Goal: Communication & Community: Answer question/provide support

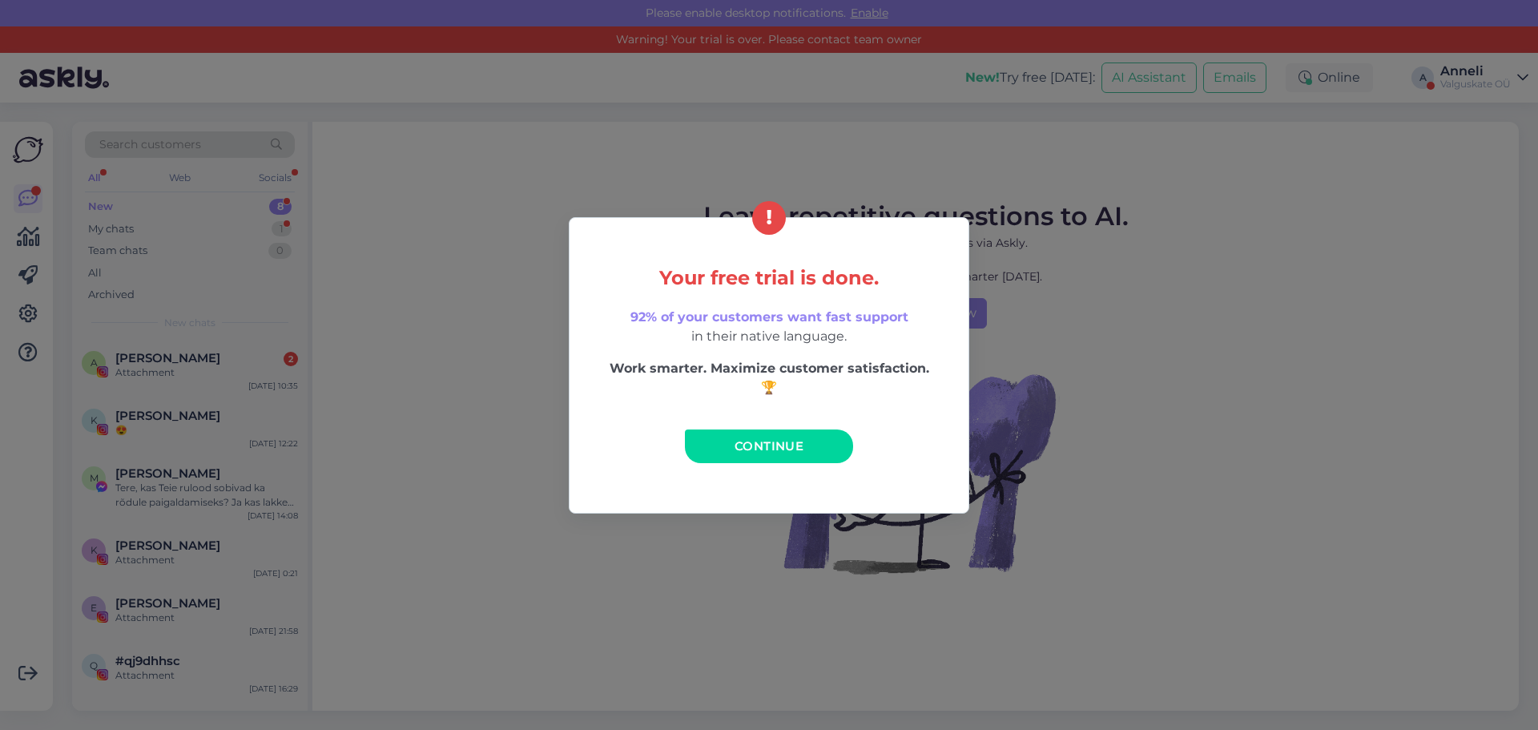
drag, startPoint x: 783, startPoint y: 446, endPoint x: 658, endPoint y: 421, distance: 128.4
click at [784, 446] on span "Continue" at bounding box center [769, 445] width 69 height 15
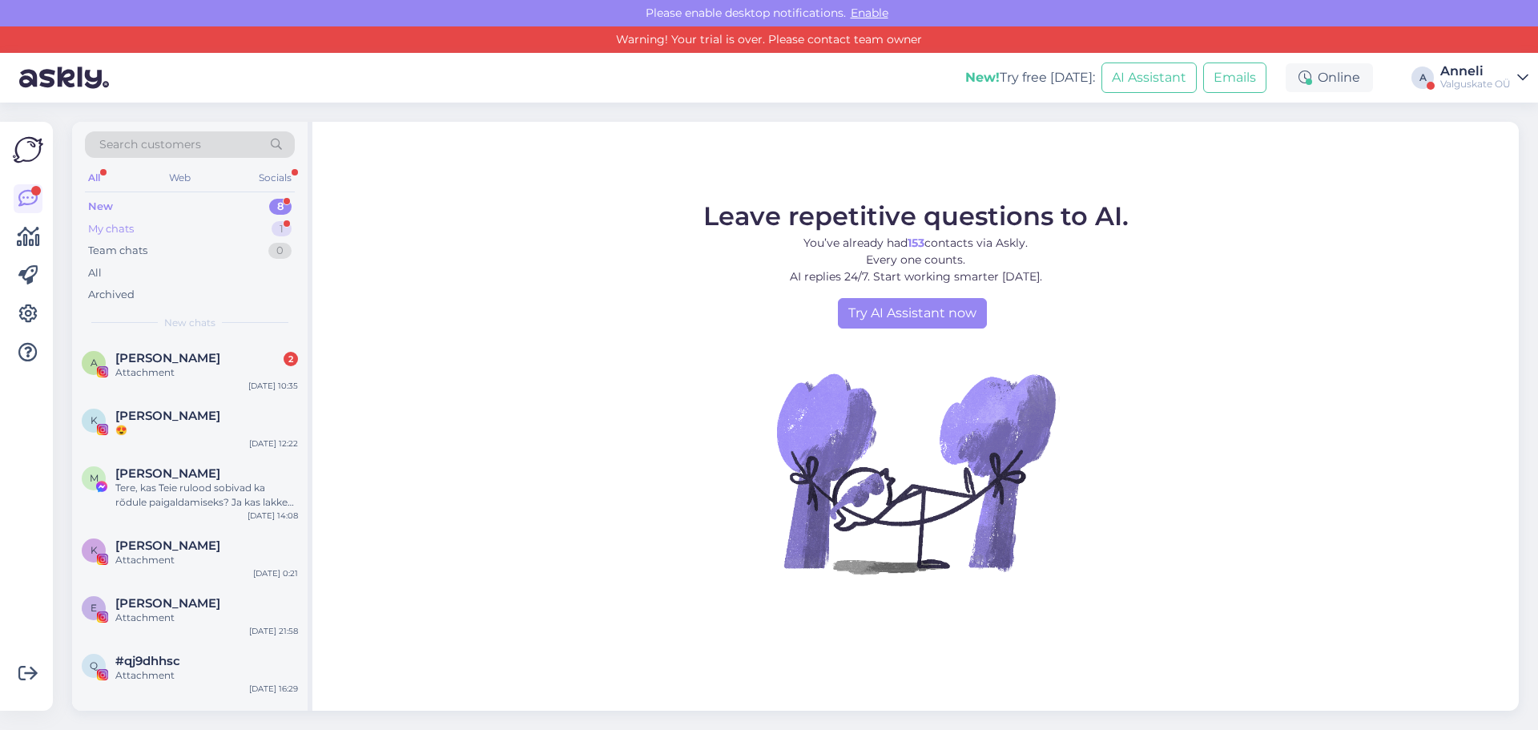
click at [116, 226] on div "My chats" at bounding box center [111, 229] width 46 height 16
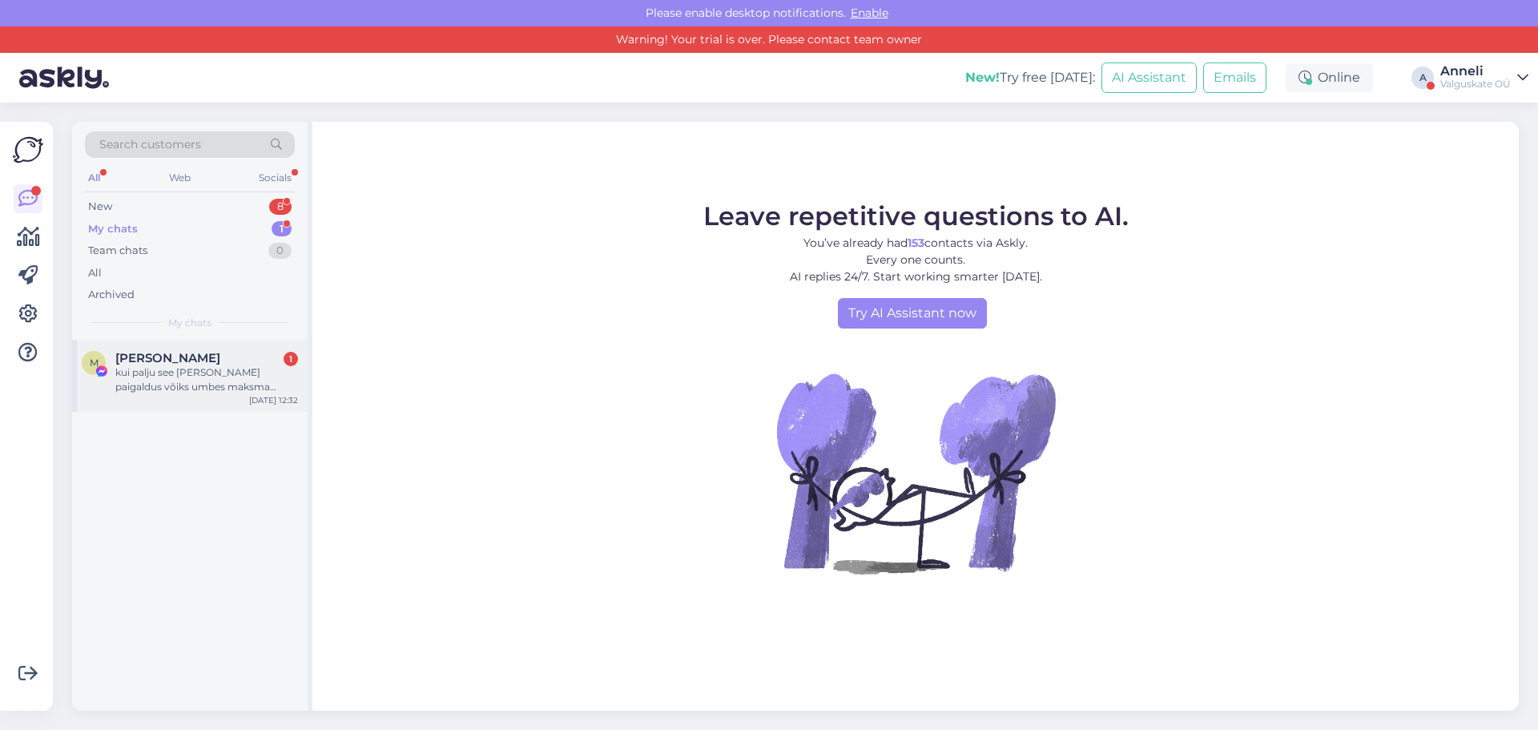
click at [171, 378] on div "kui palju see [PERSON_NAME] paigaldus võiks umbes maksma minna ? Ukse [PERSON_N…" at bounding box center [206, 379] width 183 height 29
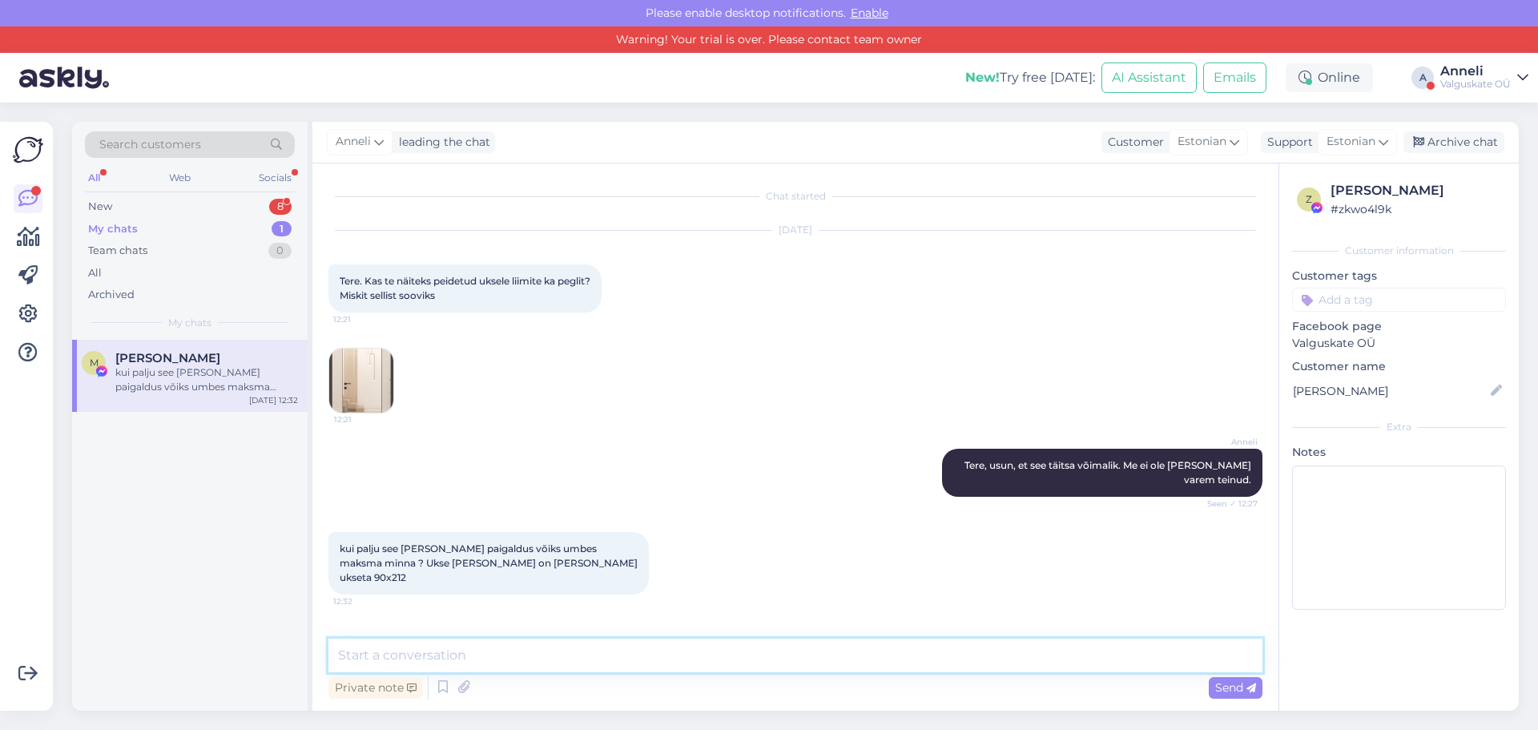
click at [517, 659] on textarea at bounding box center [795, 655] width 934 height 34
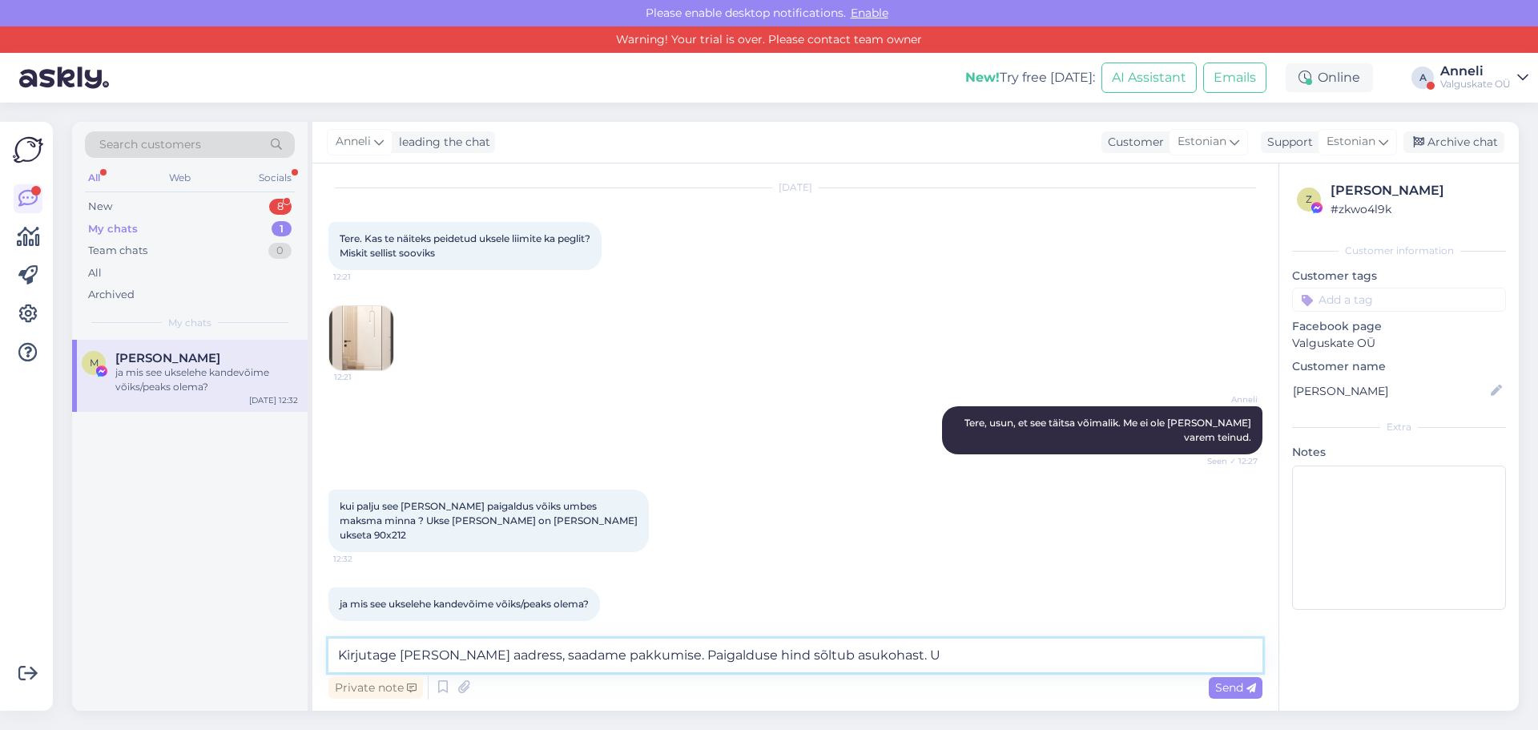
type textarea "Kirjutage [PERSON_NAME] aadress, saadame pakkumise. Paigalduse hind sõltub asuk…"
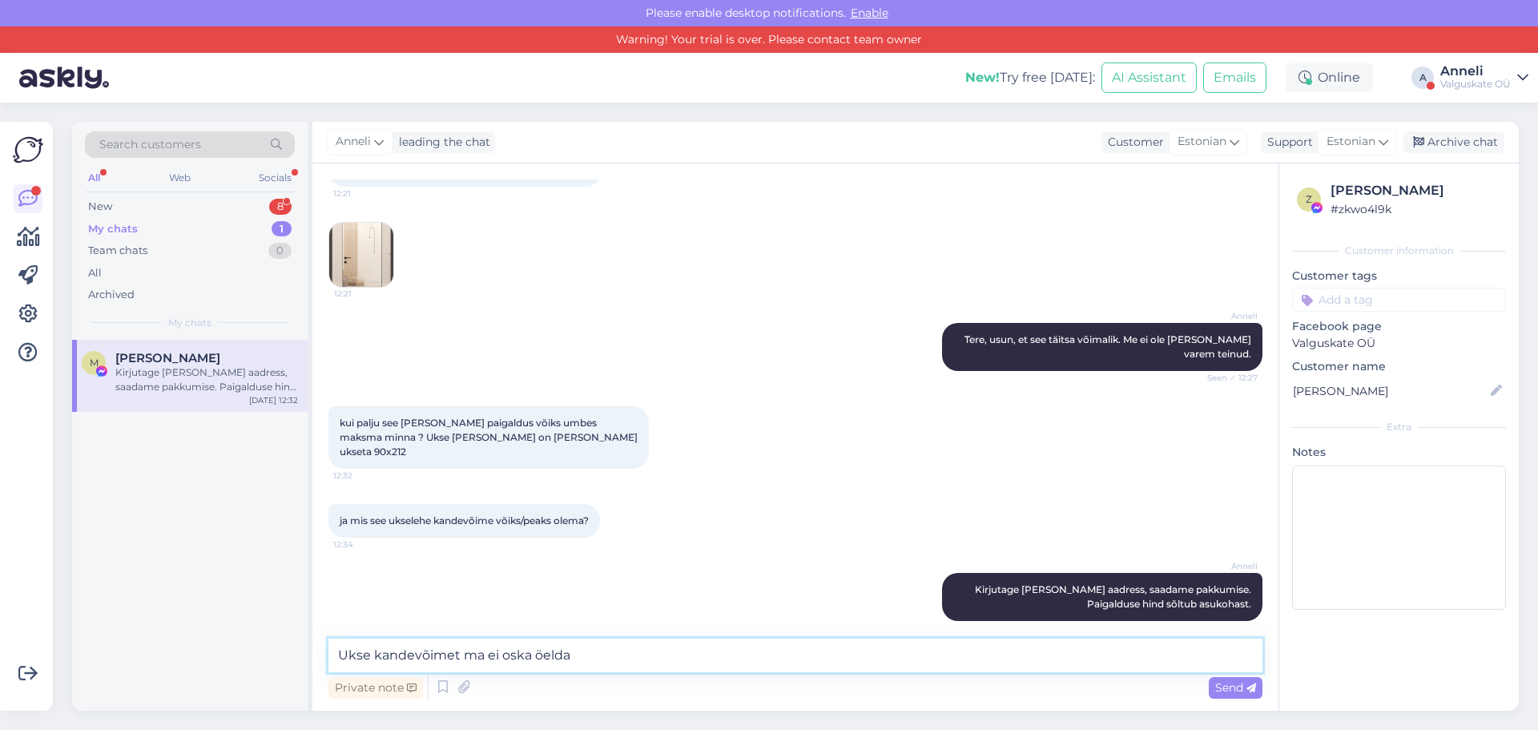
scroll to position [195, 0]
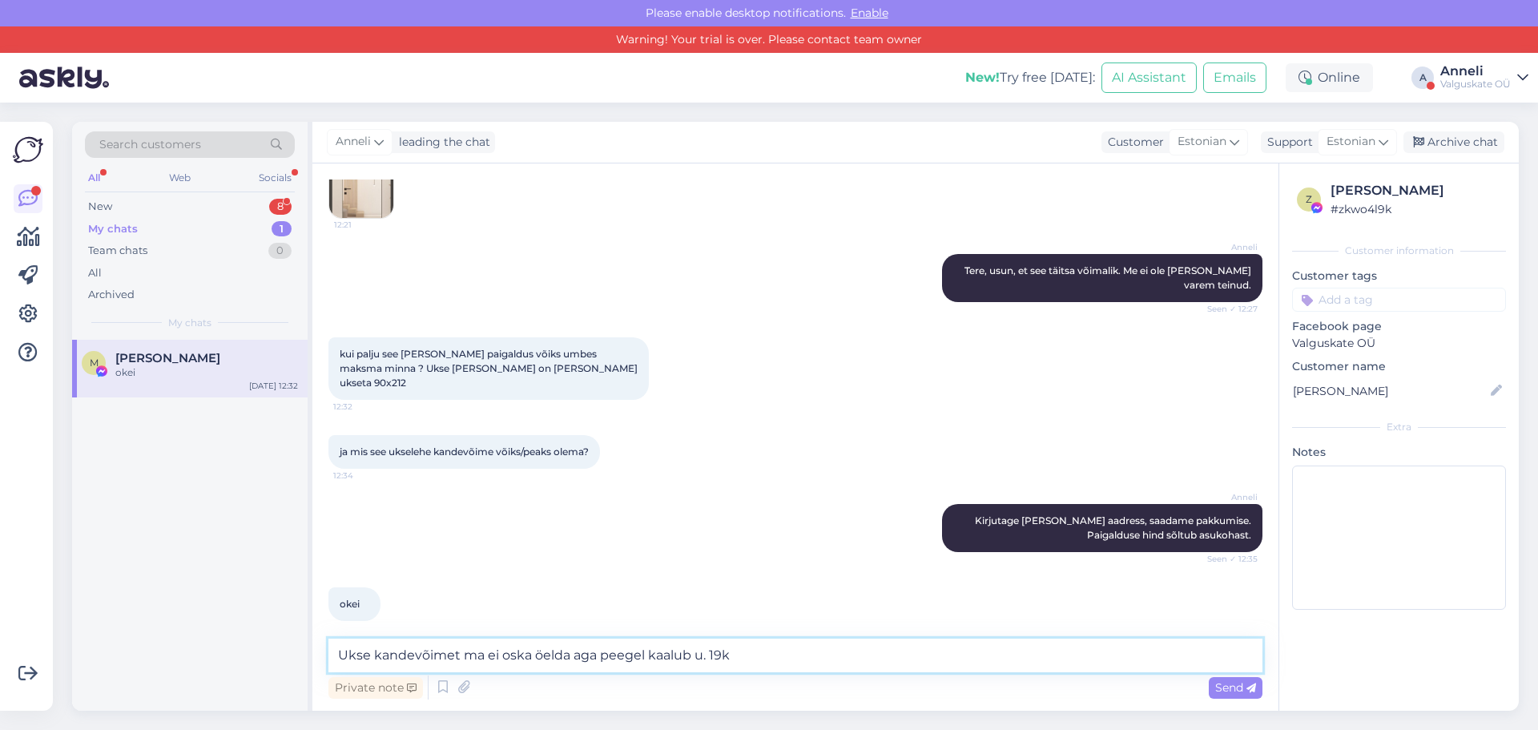
type textarea "Ukse kandevõimet ma ei oska öelda aga peegel kaalub u. 19kg"
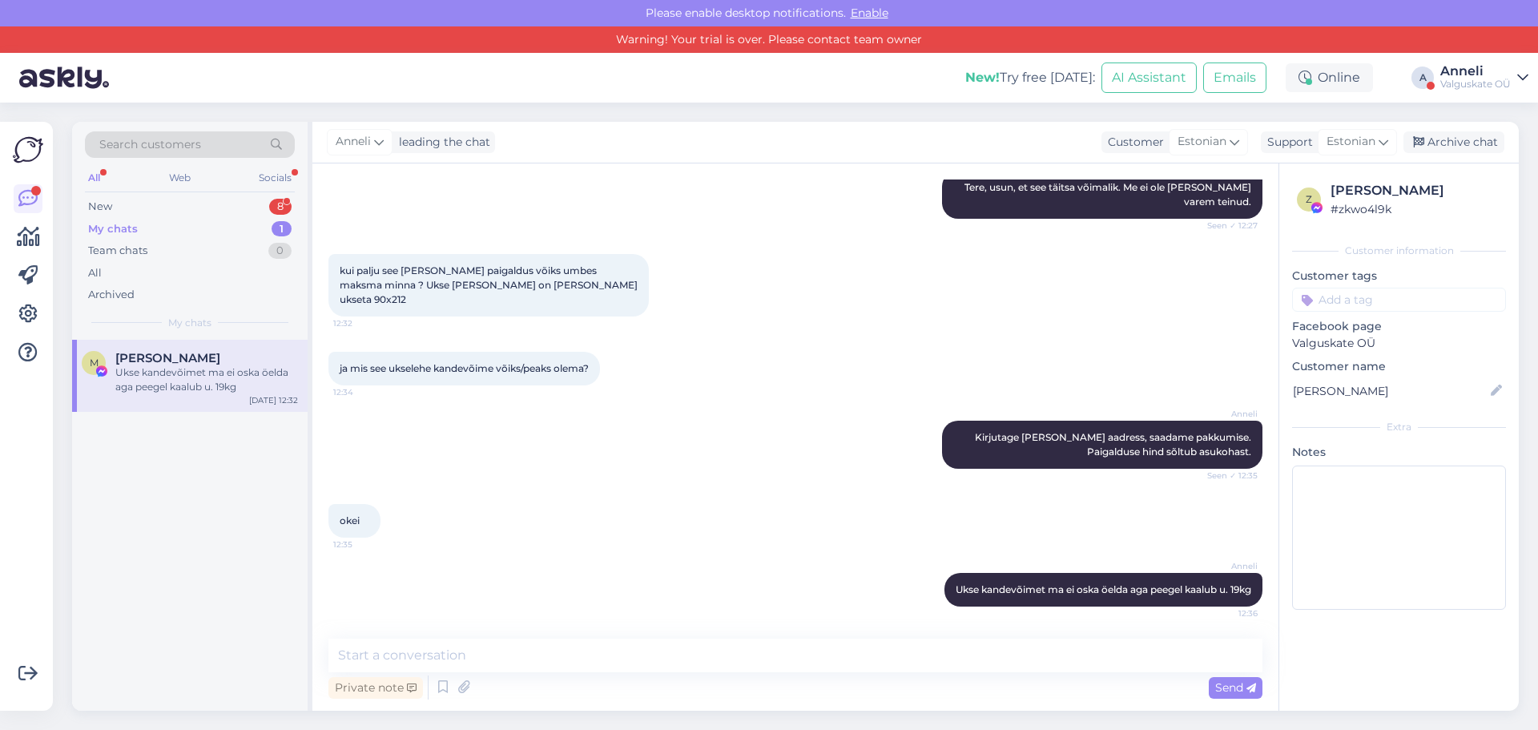
click at [144, 232] on div "My chats 1" at bounding box center [190, 229] width 210 height 22
click at [121, 207] on div "New 8" at bounding box center [190, 206] width 210 height 22
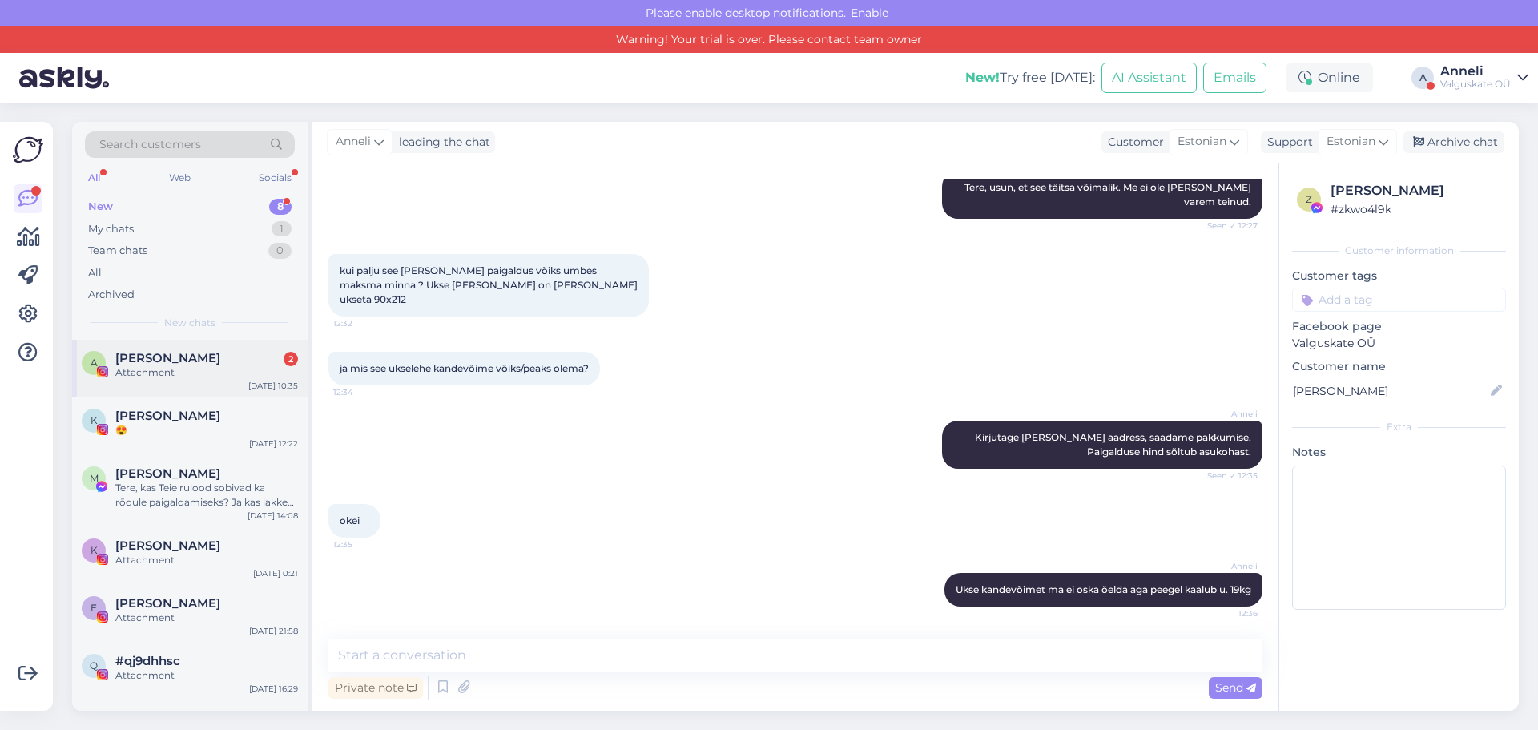
click at [179, 354] on span "[PERSON_NAME]" at bounding box center [167, 358] width 105 height 14
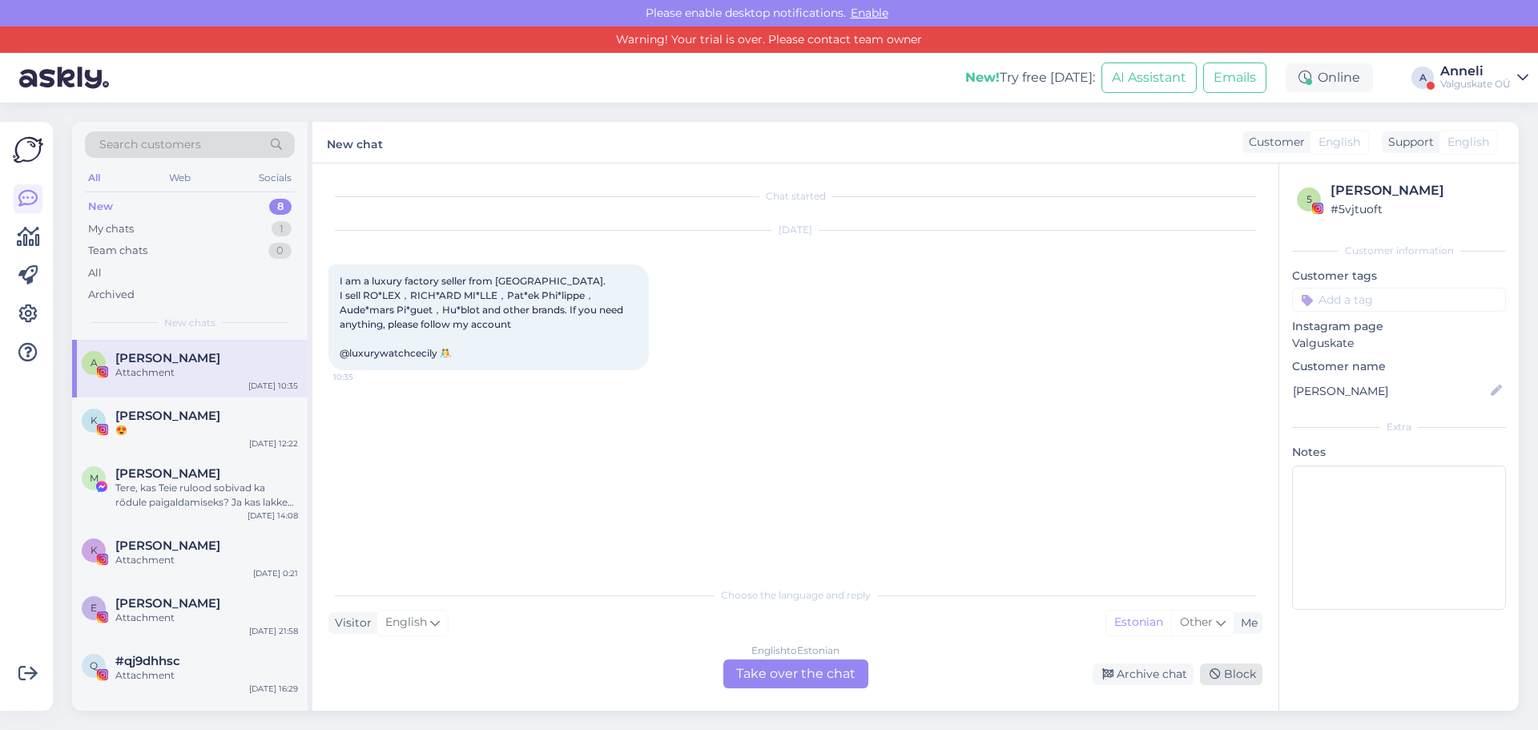
click at [1242, 675] on div "Block" at bounding box center [1231, 674] width 62 height 22
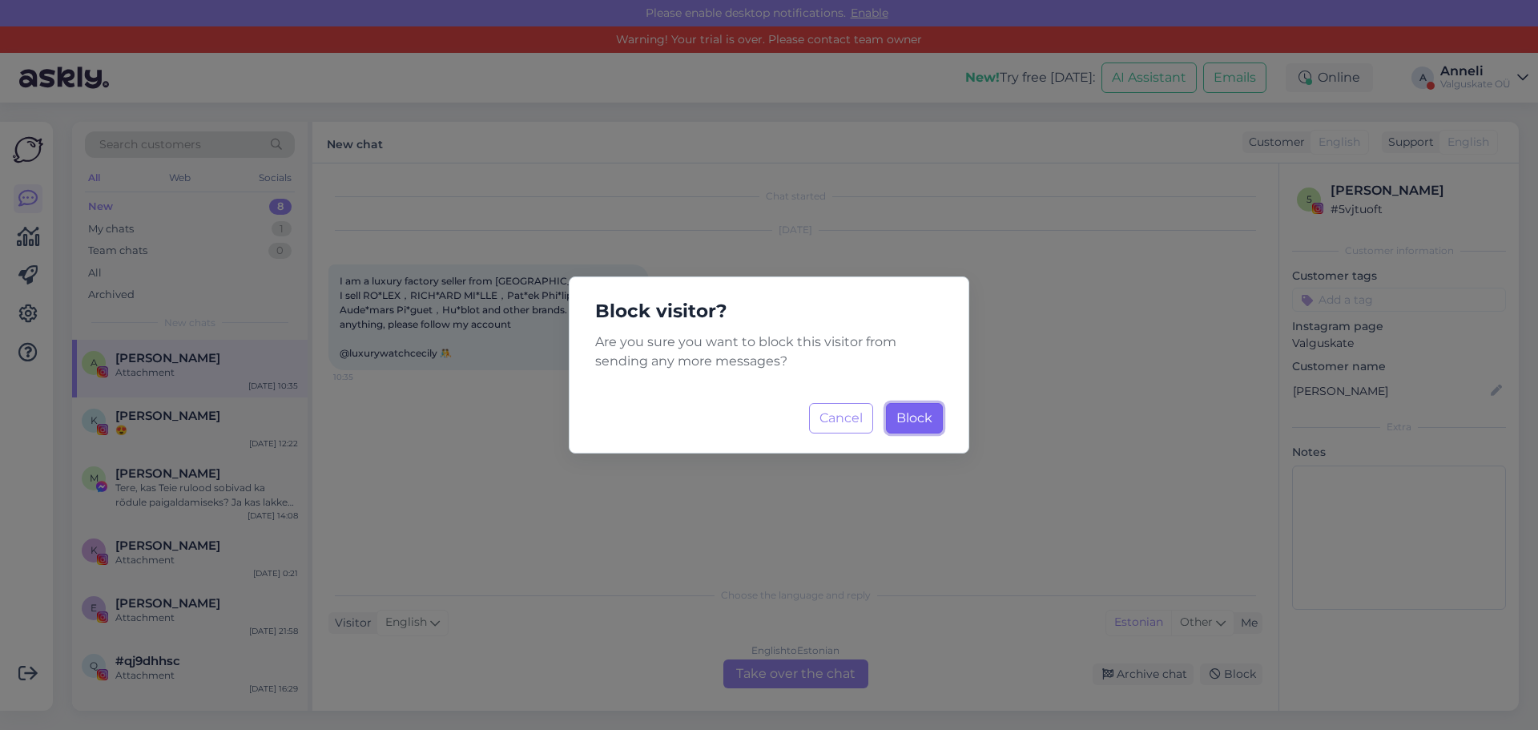
click at [910, 411] on span "Block" at bounding box center [914, 417] width 36 height 15
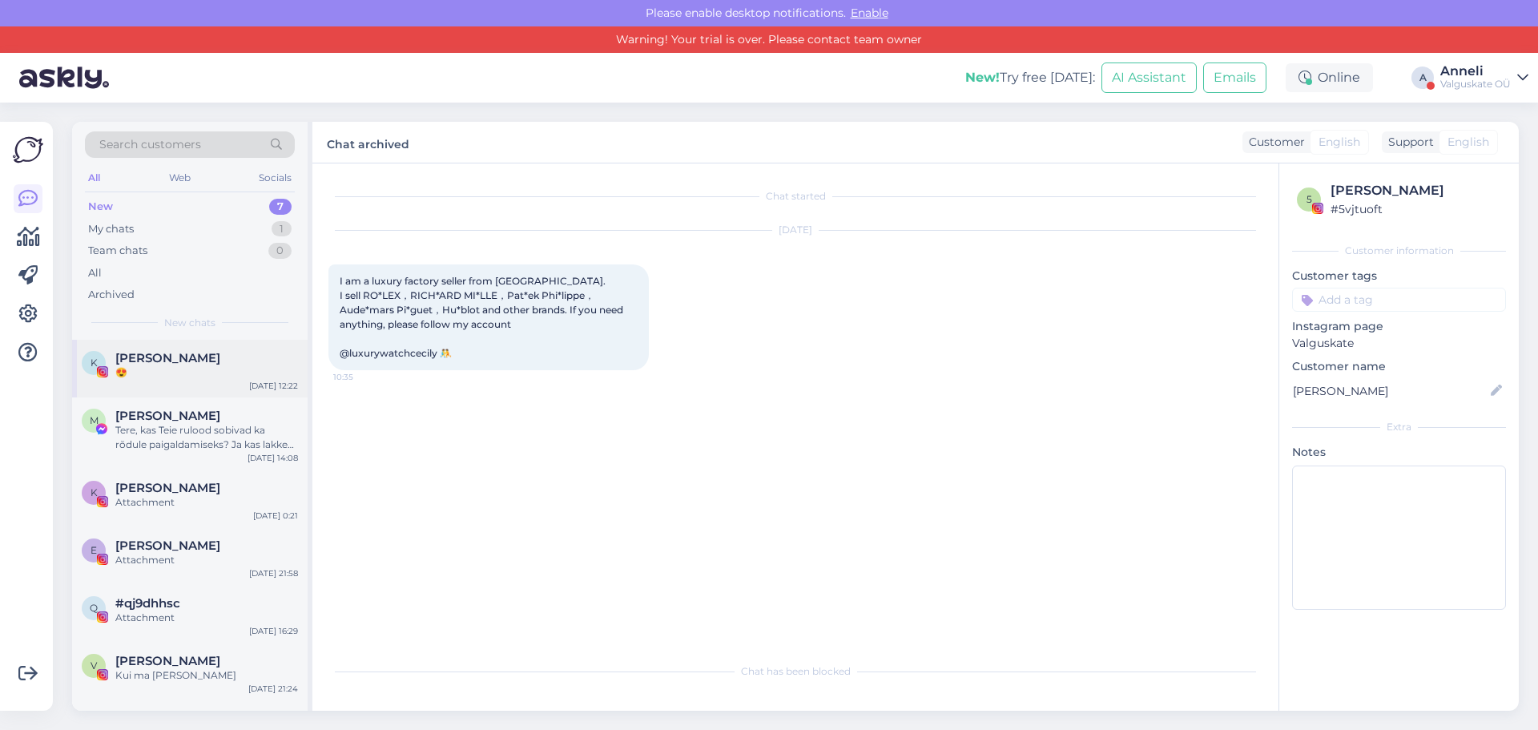
click at [164, 347] on div "K [PERSON_NAME] 😍 [DATE] 12:22" at bounding box center [190, 369] width 236 height 58
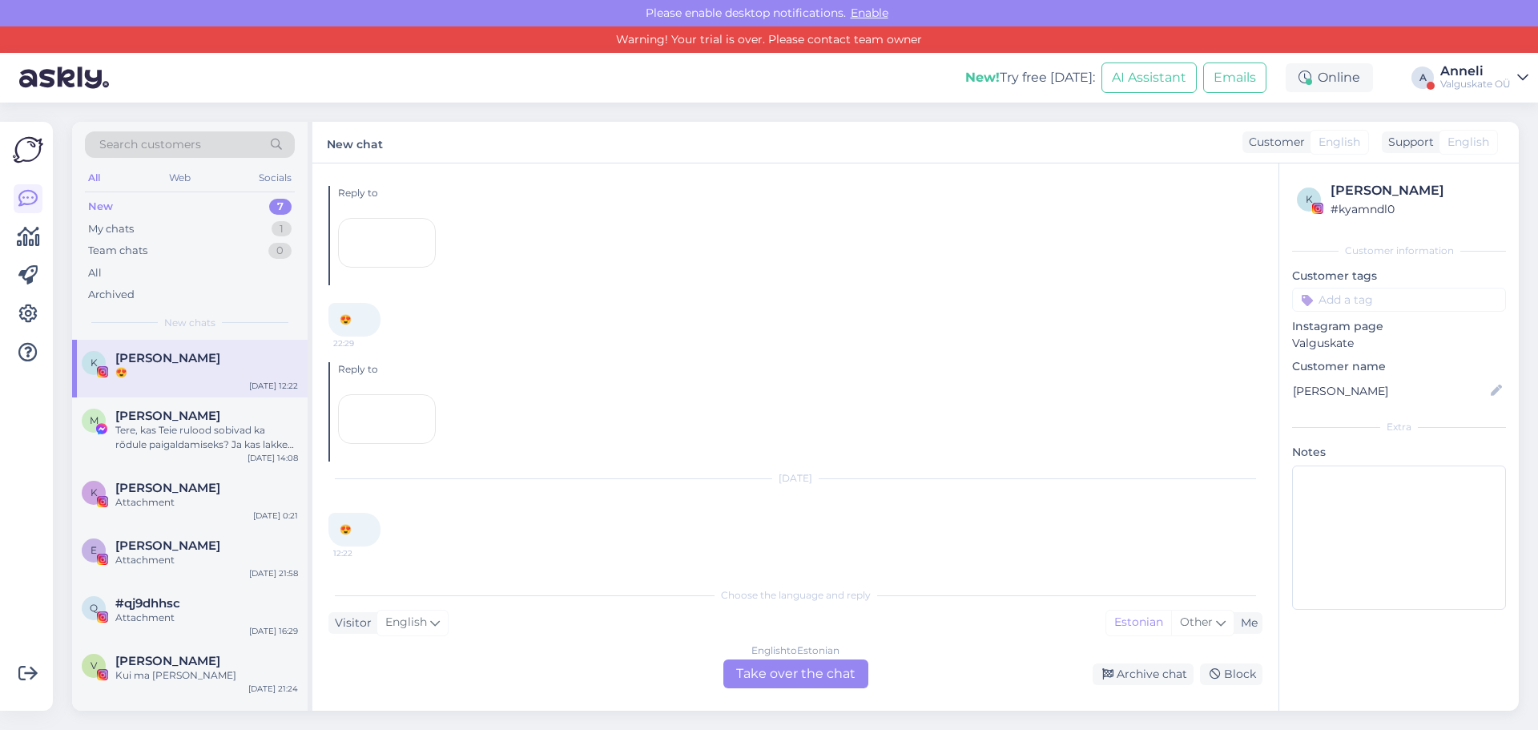
scroll to position [1172, 0]
click at [136, 228] on div "My chats 1" at bounding box center [190, 229] width 210 height 22
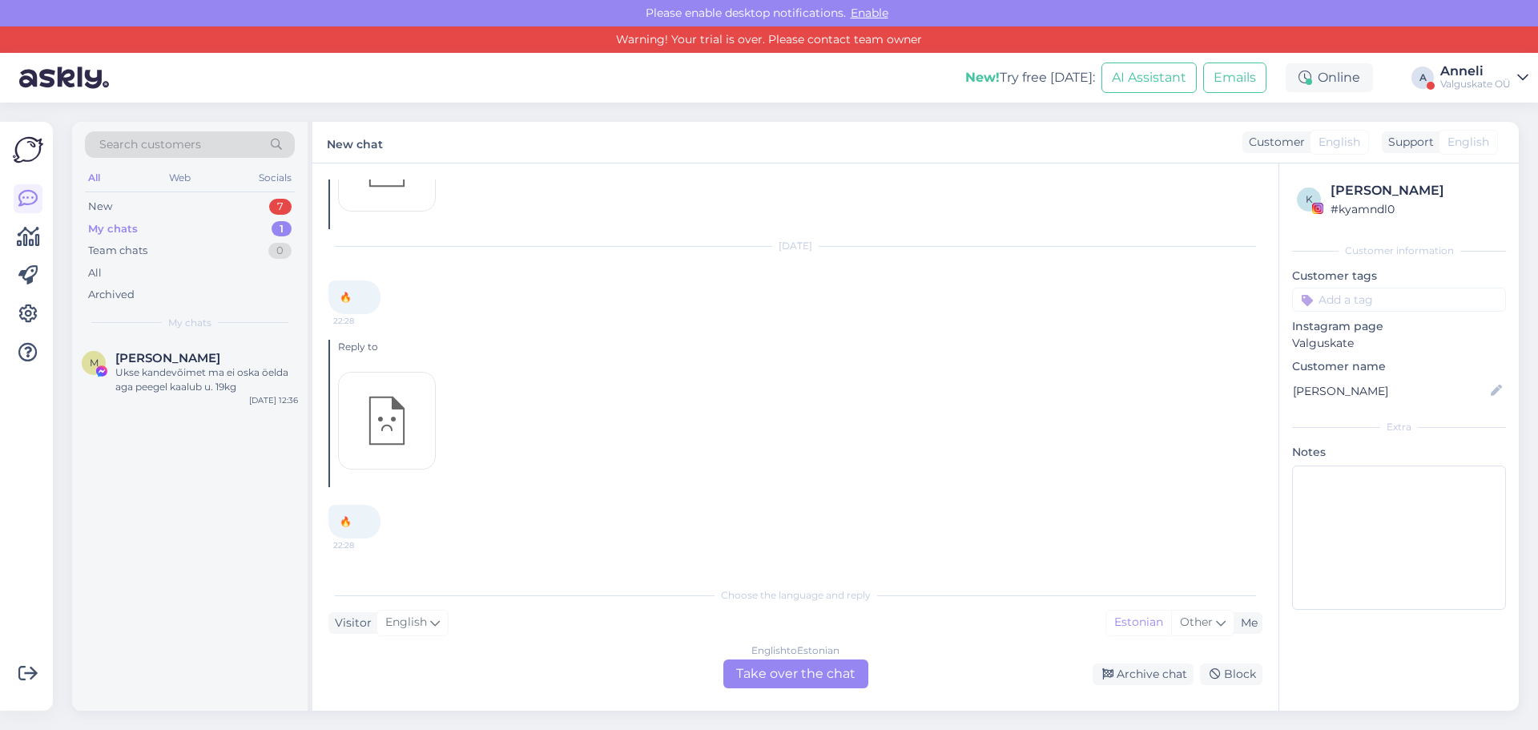
scroll to position [371, 0]
click at [191, 359] on span "[PERSON_NAME]" at bounding box center [167, 358] width 105 height 14
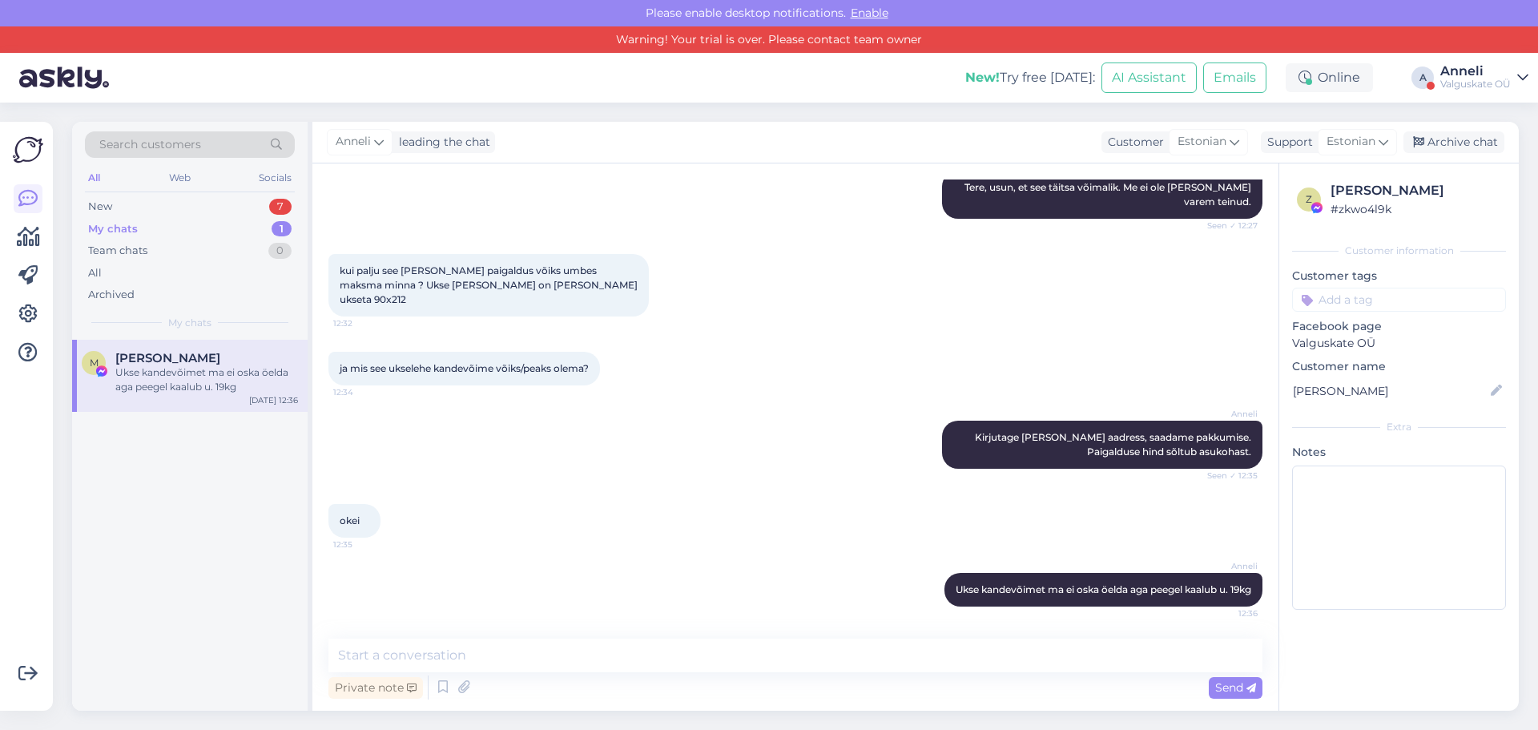
click at [128, 230] on div "My chats" at bounding box center [113, 229] width 50 height 16
click at [1463, 73] on div "Anneli" at bounding box center [1475, 71] width 70 height 13
click at [1491, 158] on button "Open" at bounding box center [1493, 150] width 45 height 25
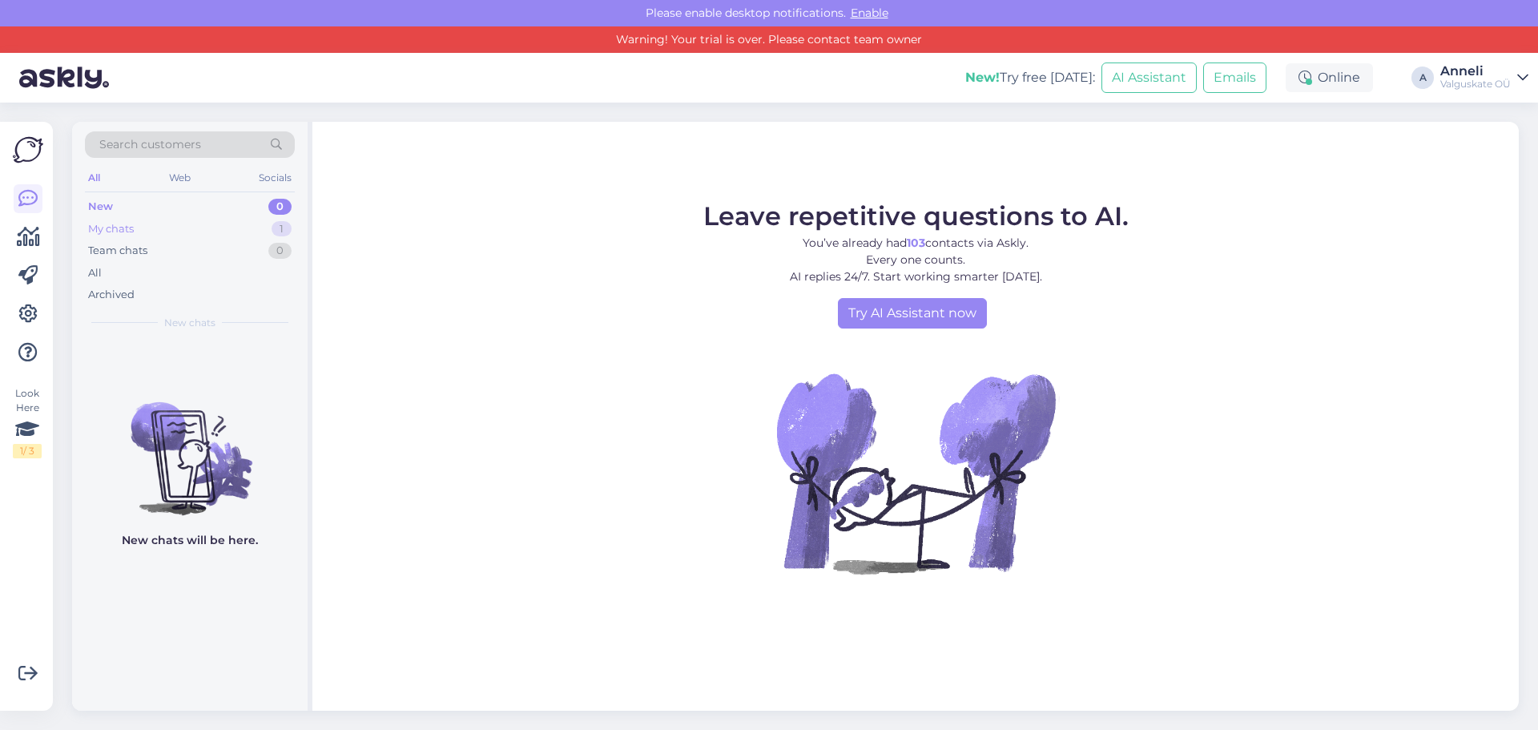
click at [131, 231] on div "My chats" at bounding box center [111, 229] width 46 height 16
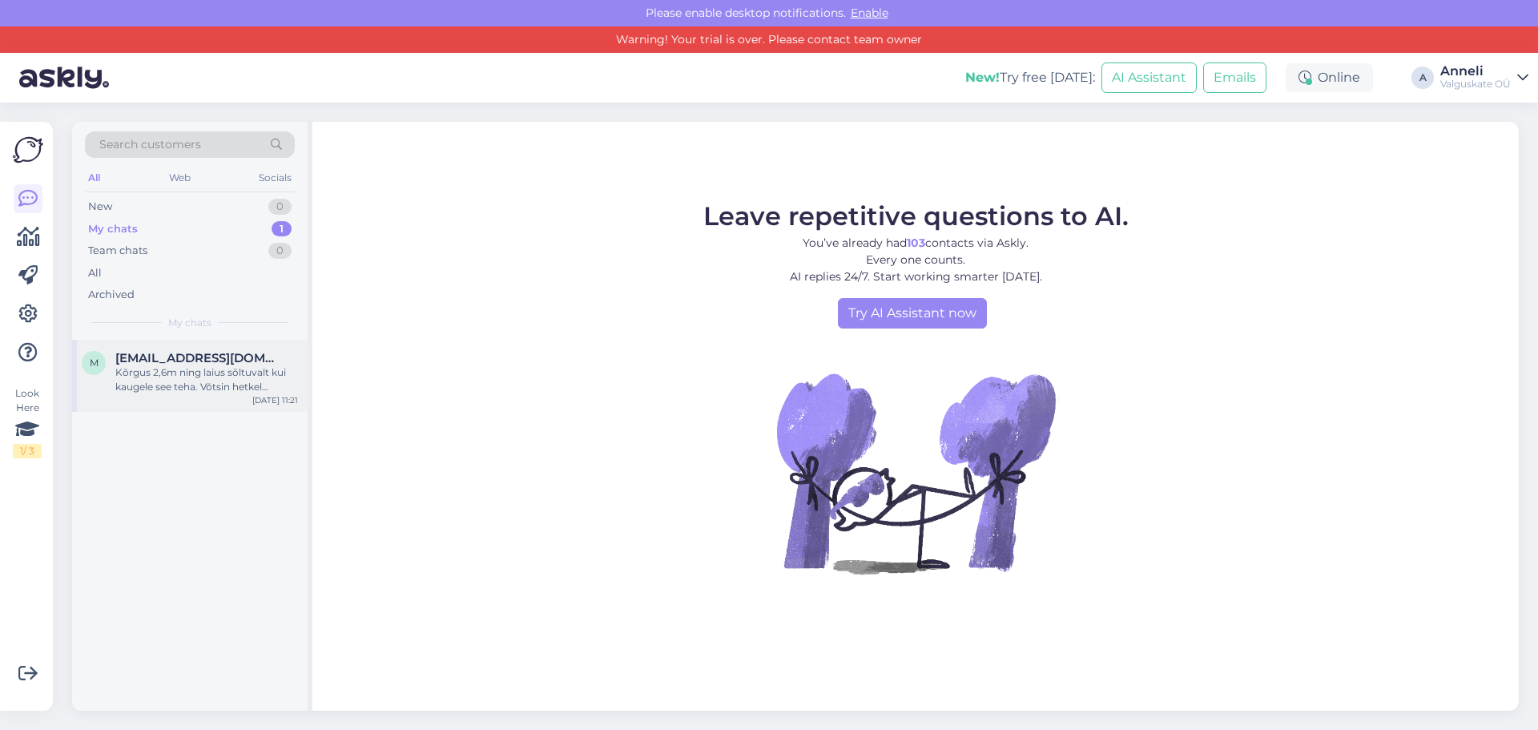
click at [165, 379] on div "Kõrgus 2,6m ning laius sõltuvalt kui kaugele see teha. Võtsin hetkel sahtliga t…" at bounding box center [206, 379] width 183 height 29
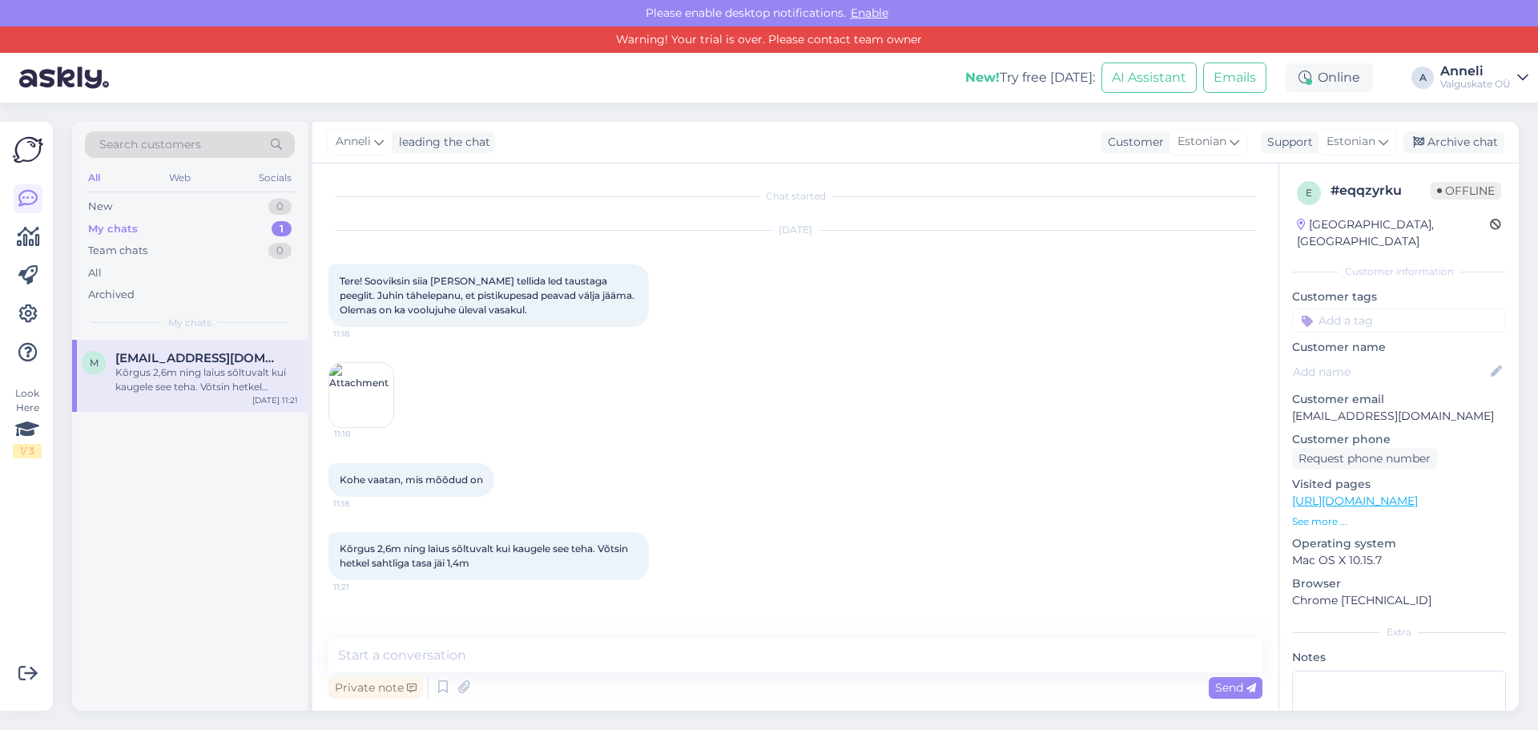
click at [361, 383] on img at bounding box center [361, 395] width 64 height 64
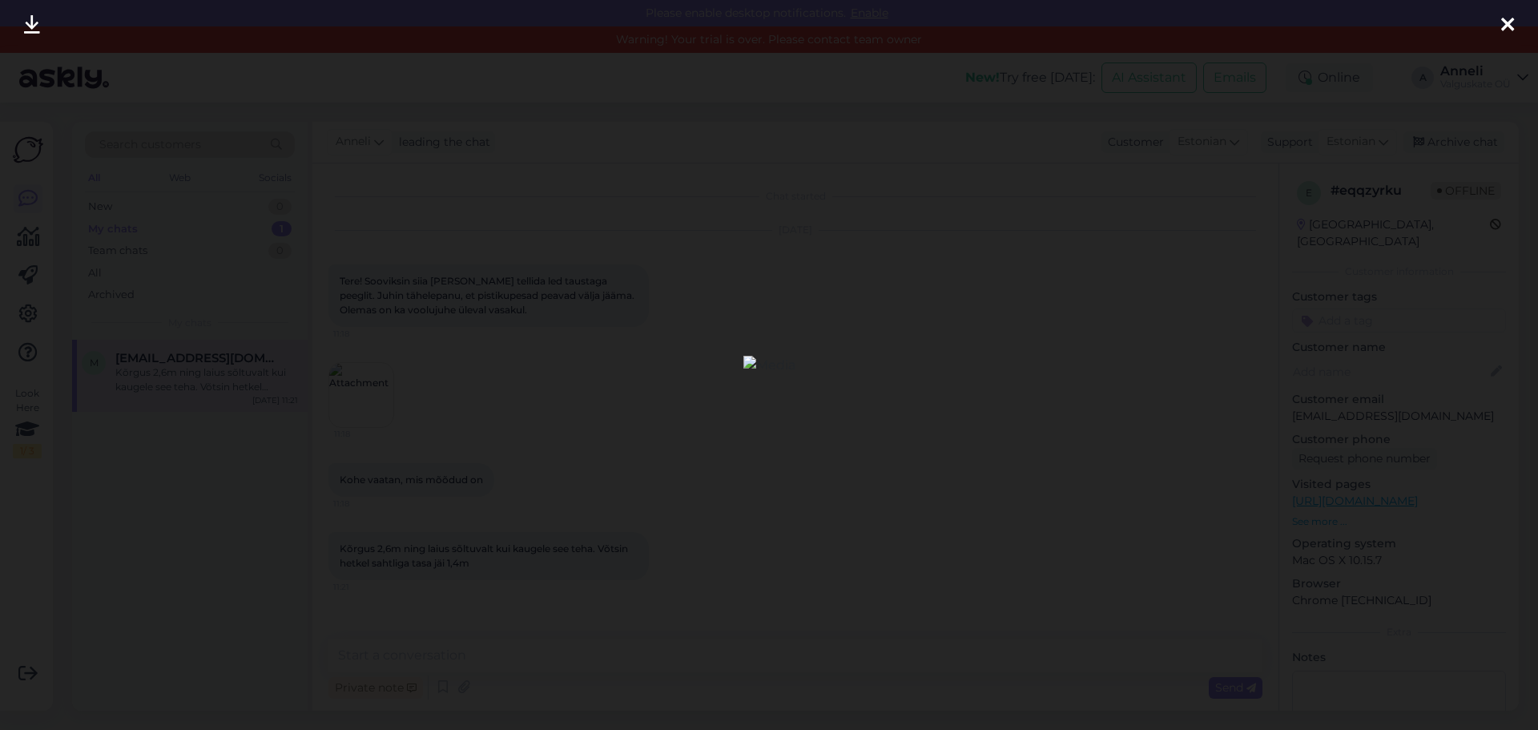
drag, startPoint x: 747, startPoint y: 357, endPoint x: 779, endPoint y: 351, distance: 31.9
click at [748, 358] on img at bounding box center [769, 365] width 52 height 19
click at [1512, 23] on icon at bounding box center [1507, 25] width 13 height 21
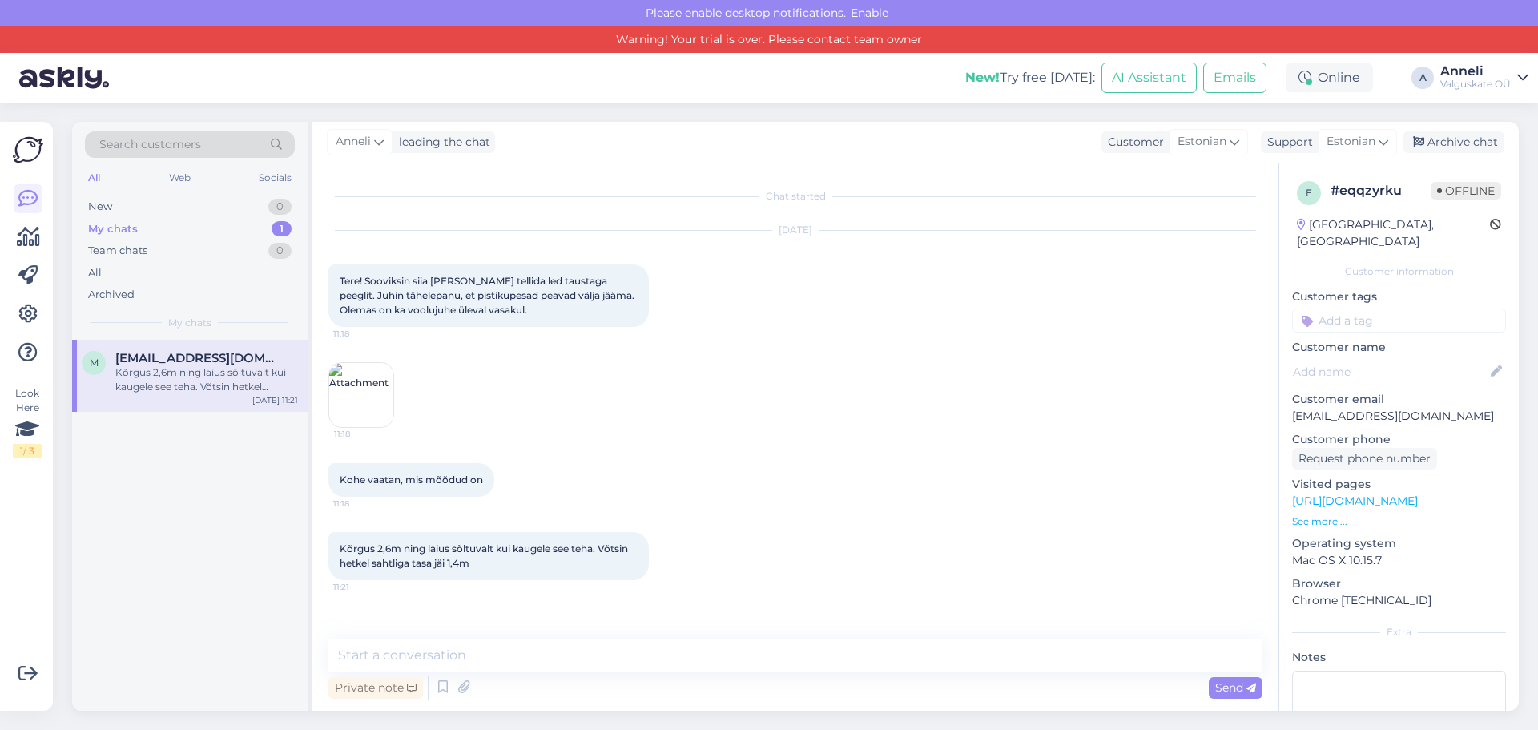
click at [1337, 308] on input at bounding box center [1399, 320] width 214 height 24
click at [1384, 358] on span "vastatud" at bounding box center [1399, 363] width 42 height 10
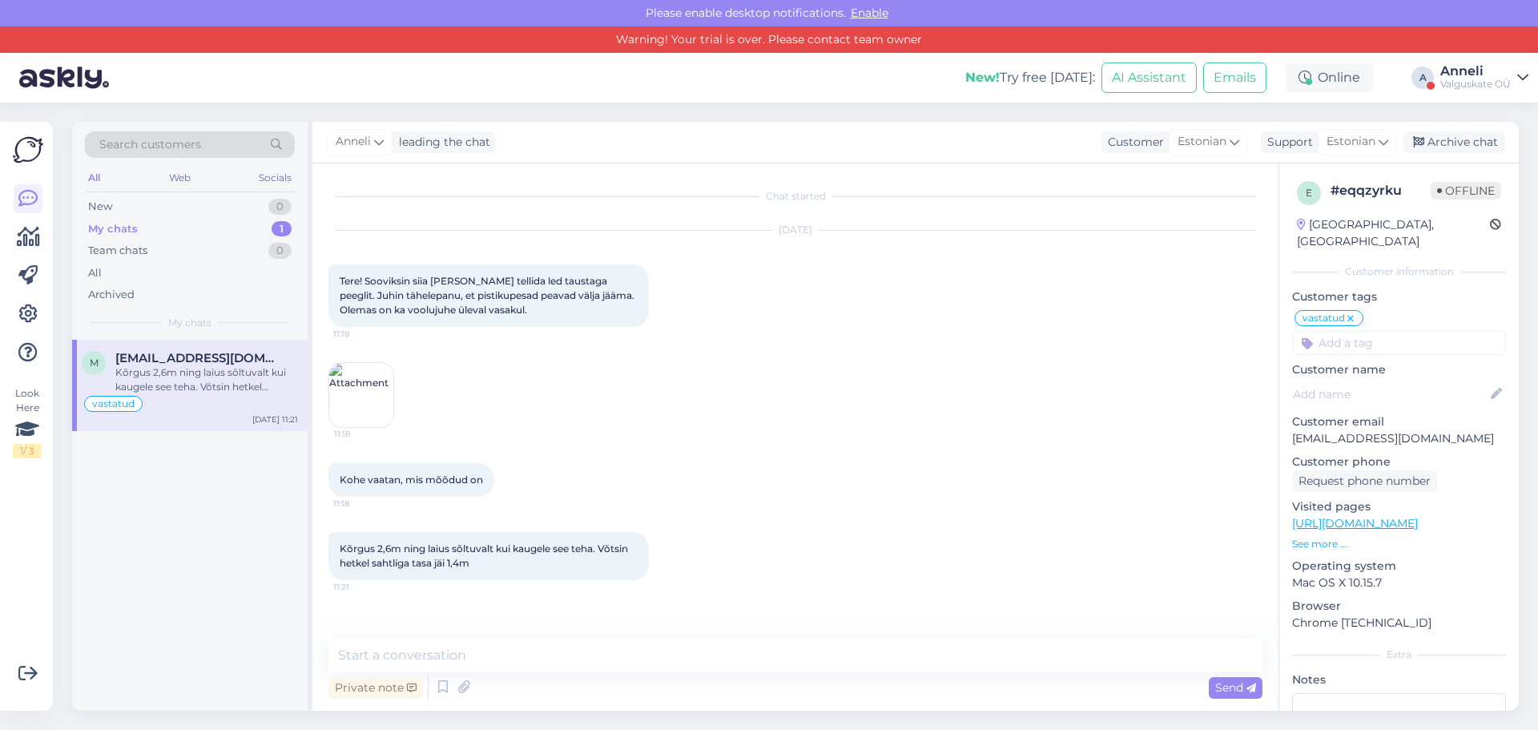
click at [1504, 70] on div "Anneli" at bounding box center [1475, 71] width 70 height 13
click at [1480, 111] on button "Open" at bounding box center [1493, 115] width 45 height 25
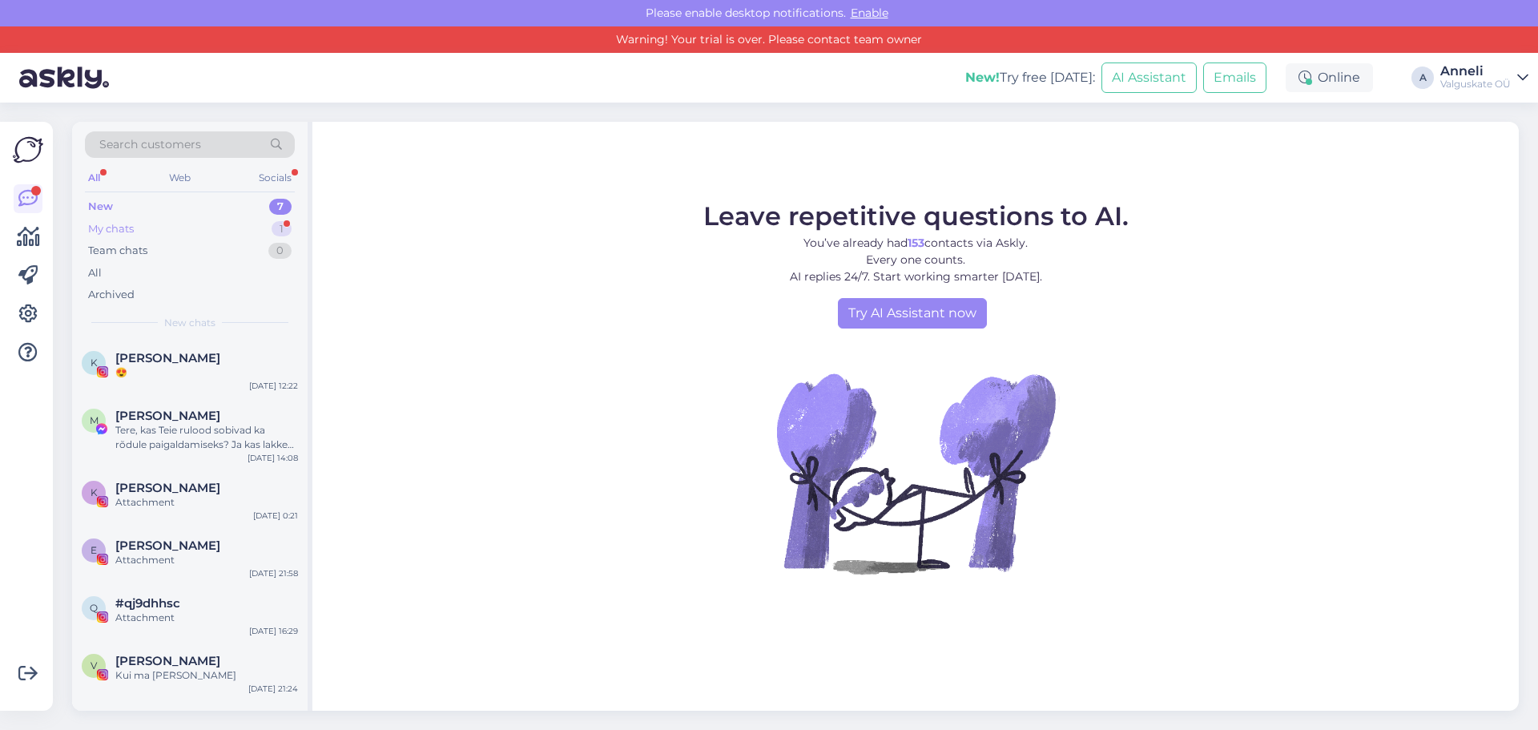
click at [139, 223] on div "My chats 1" at bounding box center [190, 229] width 210 height 22
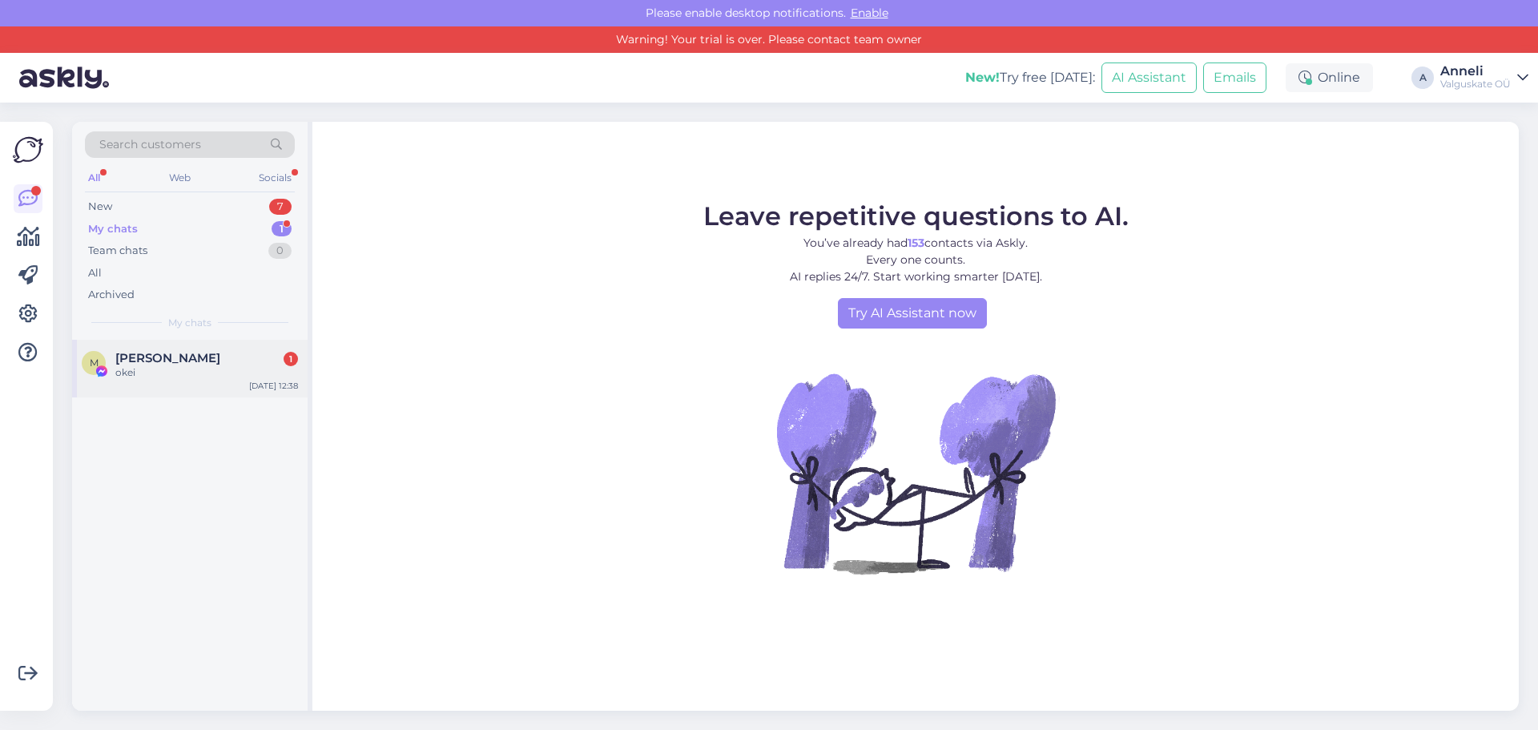
click at [163, 359] on span "[PERSON_NAME]" at bounding box center [167, 358] width 105 height 14
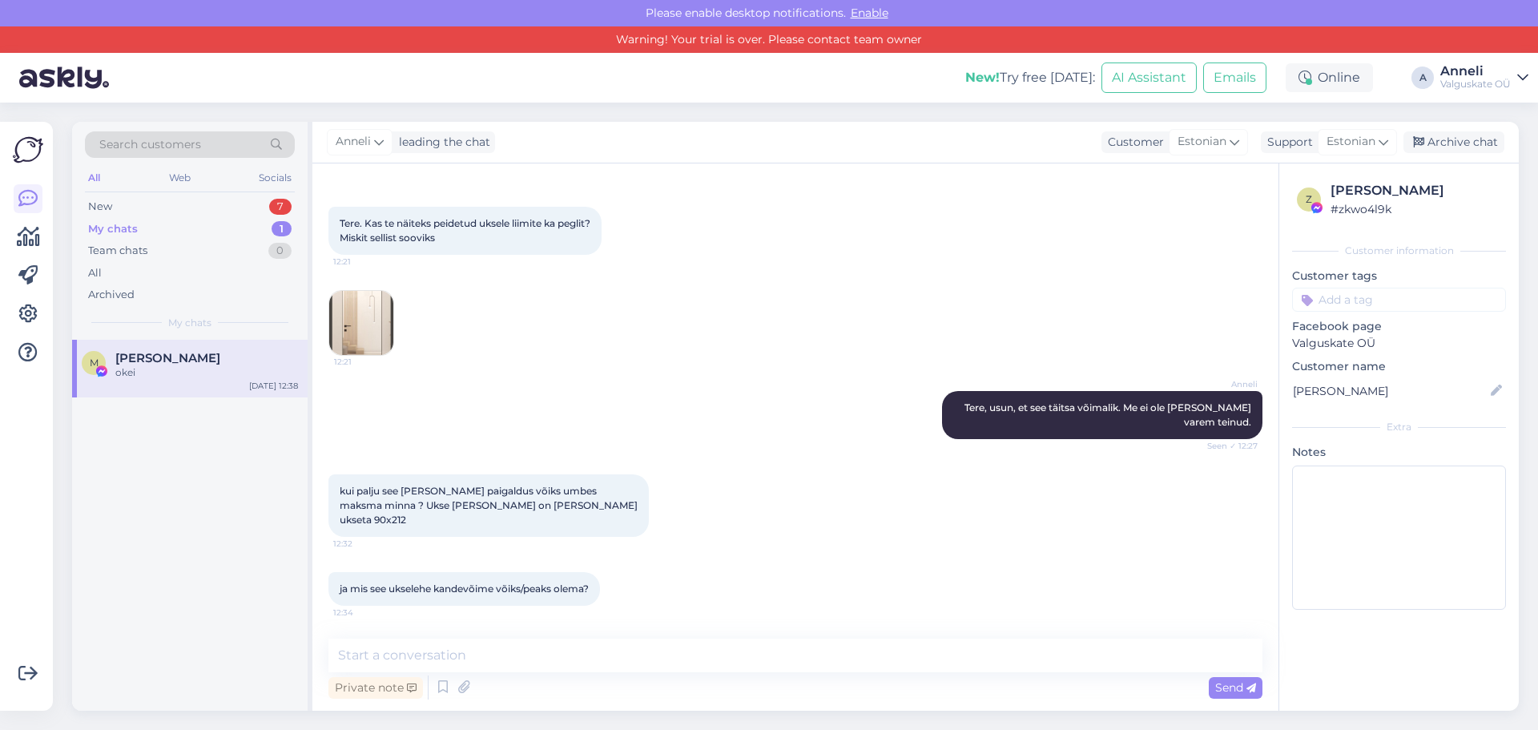
scroll to position [0, 0]
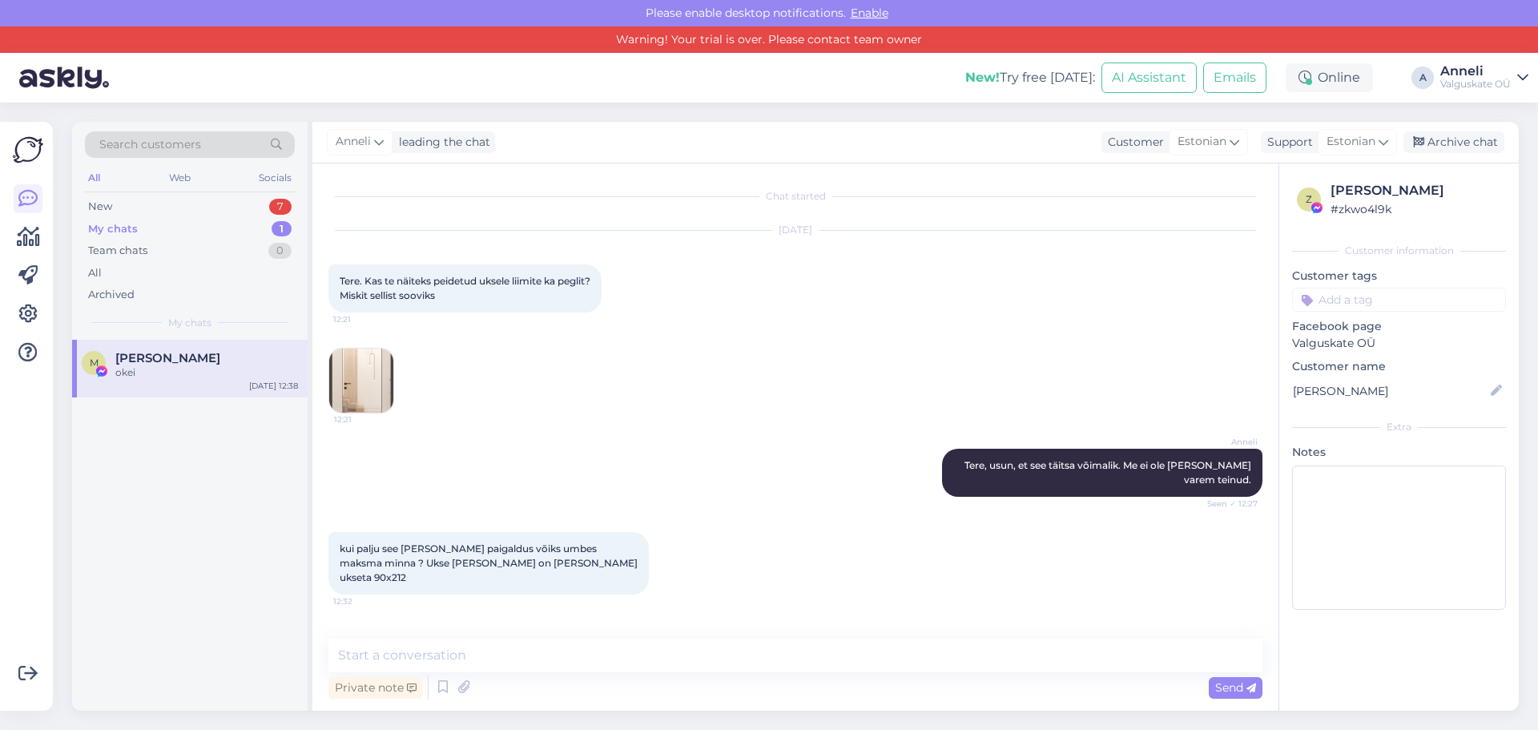
click at [370, 390] on img at bounding box center [361, 380] width 64 height 64
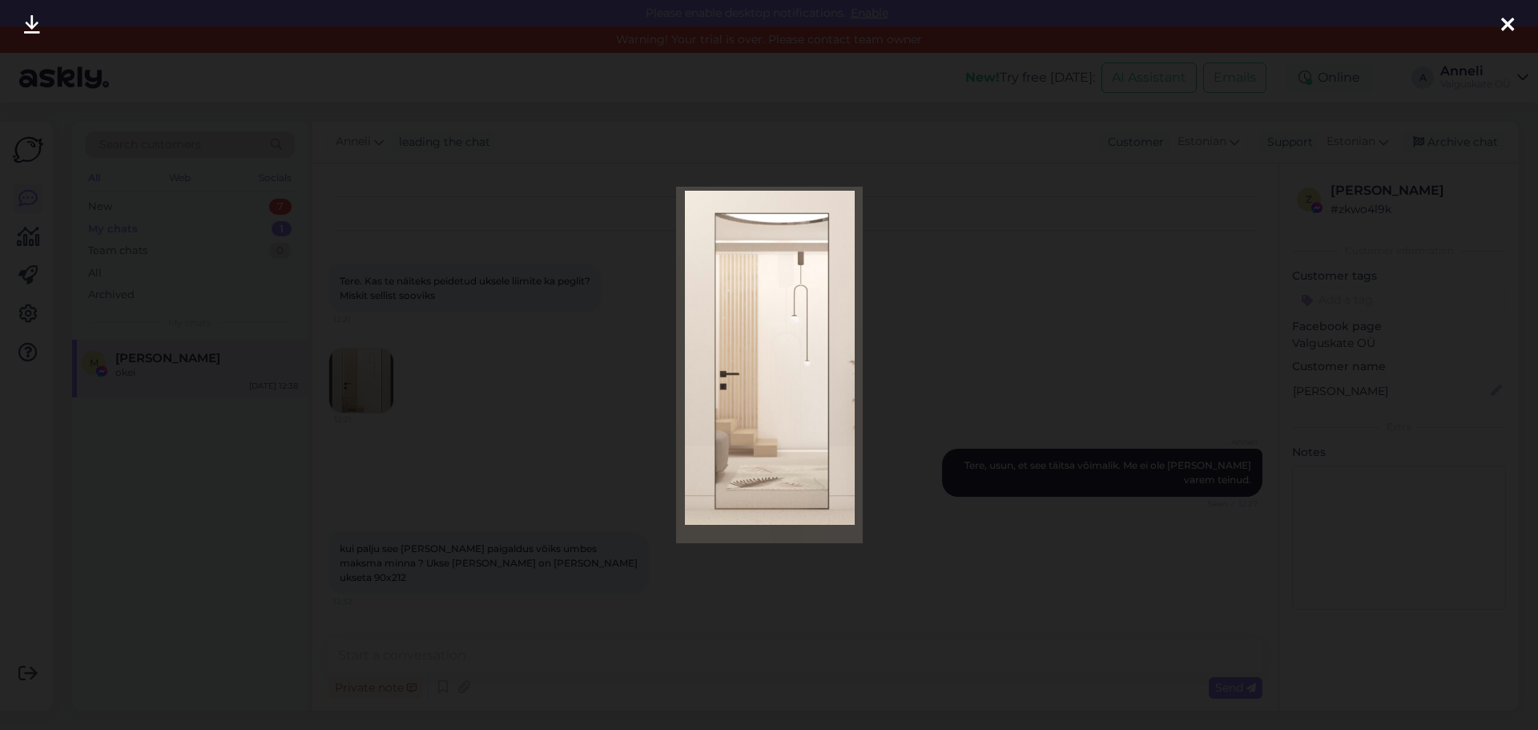
click at [1503, 21] on icon at bounding box center [1507, 25] width 13 height 21
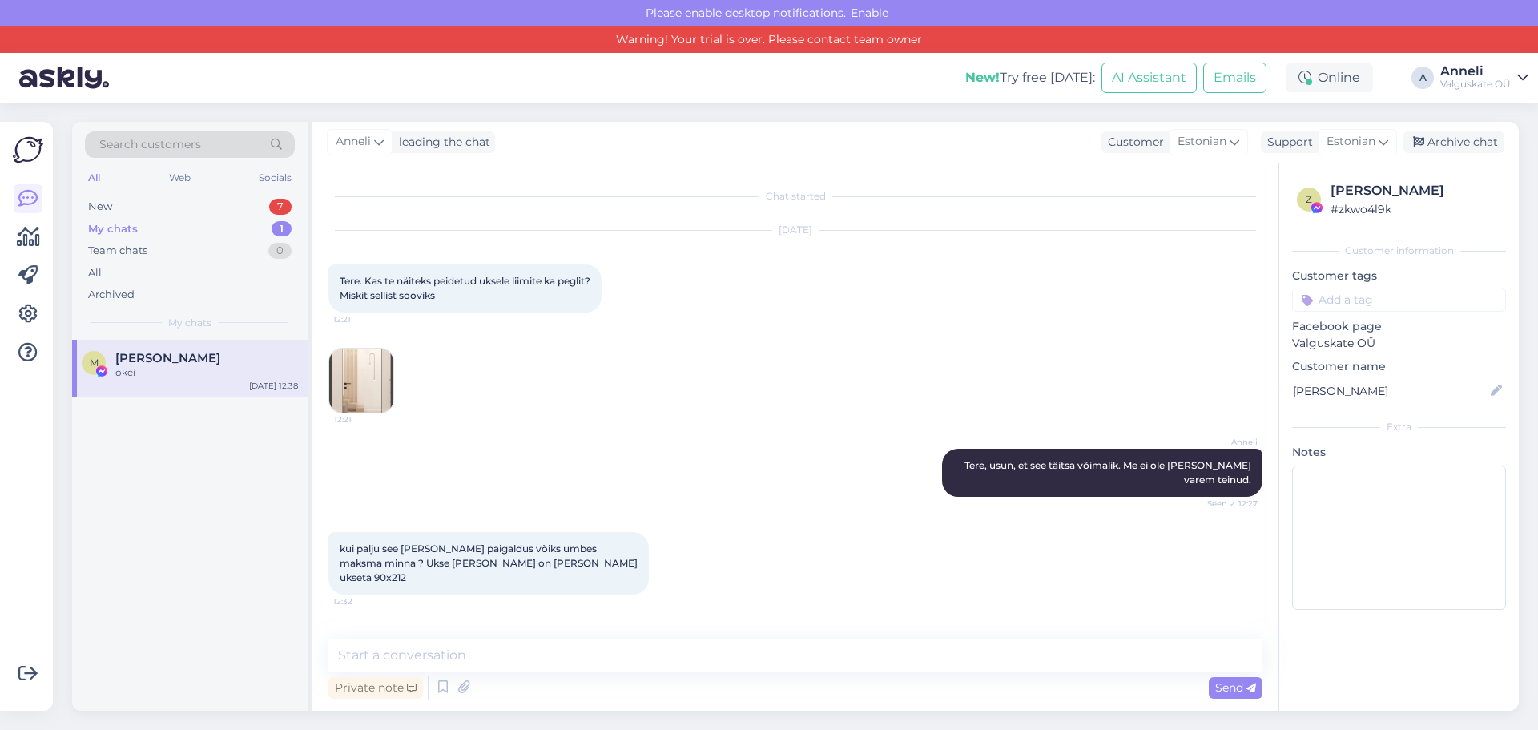
click at [1481, 83] on div "Valguskate OÜ" at bounding box center [1475, 84] width 70 height 13
click at [1504, 148] on button "Open" at bounding box center [1493, 150] width 45 height 25
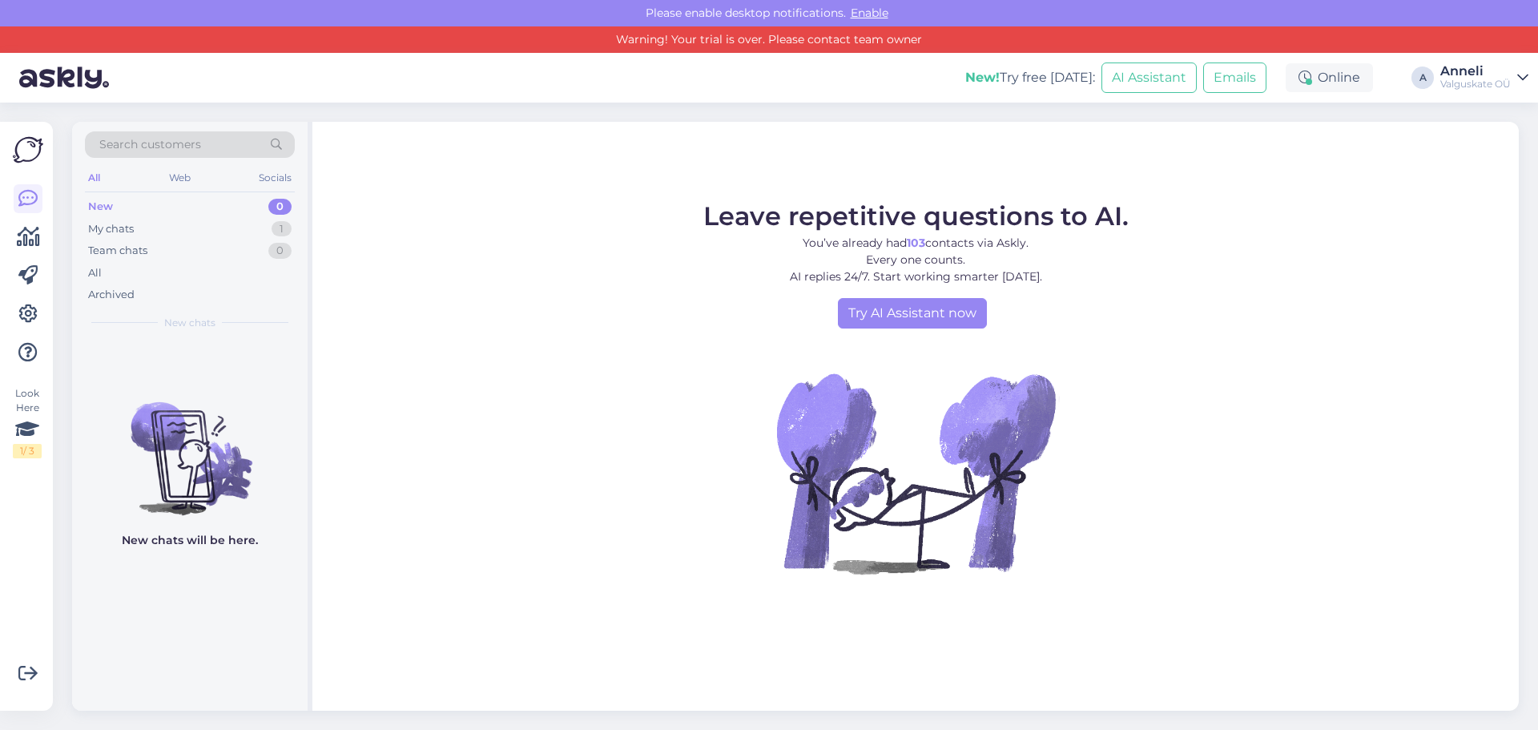
drag, startPoint x: 110, startPoint y: 232, endPoint x: 354, endPoint y: 232, distance: 244.3
click at [109, 231] on div "My chats" at bounding box center [111, 229] width 46 height 16
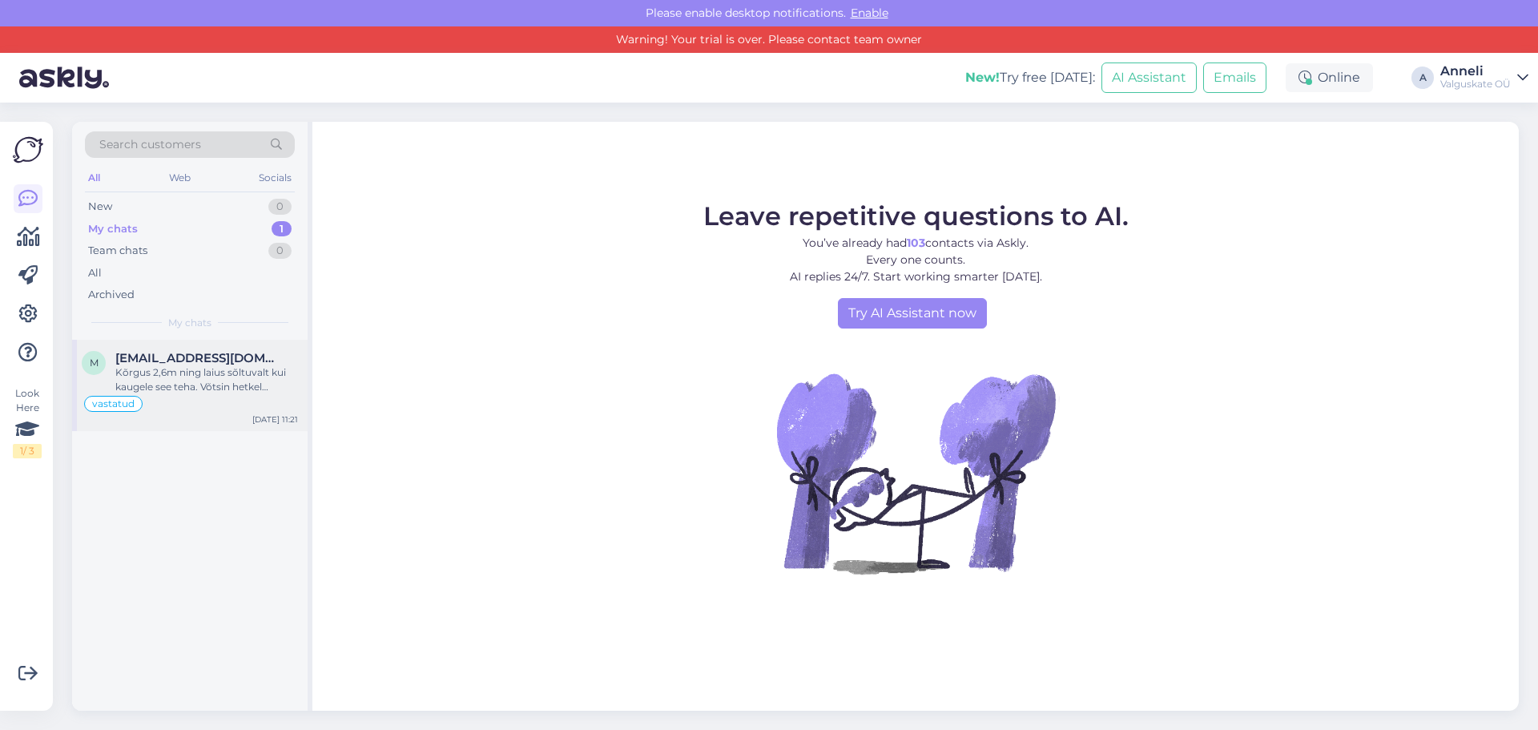
click at [224, 381] on div "Kõrgus 2,6m ning laius sõltuvalt kui kaugele see teha. Võtsin hetkel sahtliga t…" at bounding box center [206, 379] width 183 height 29
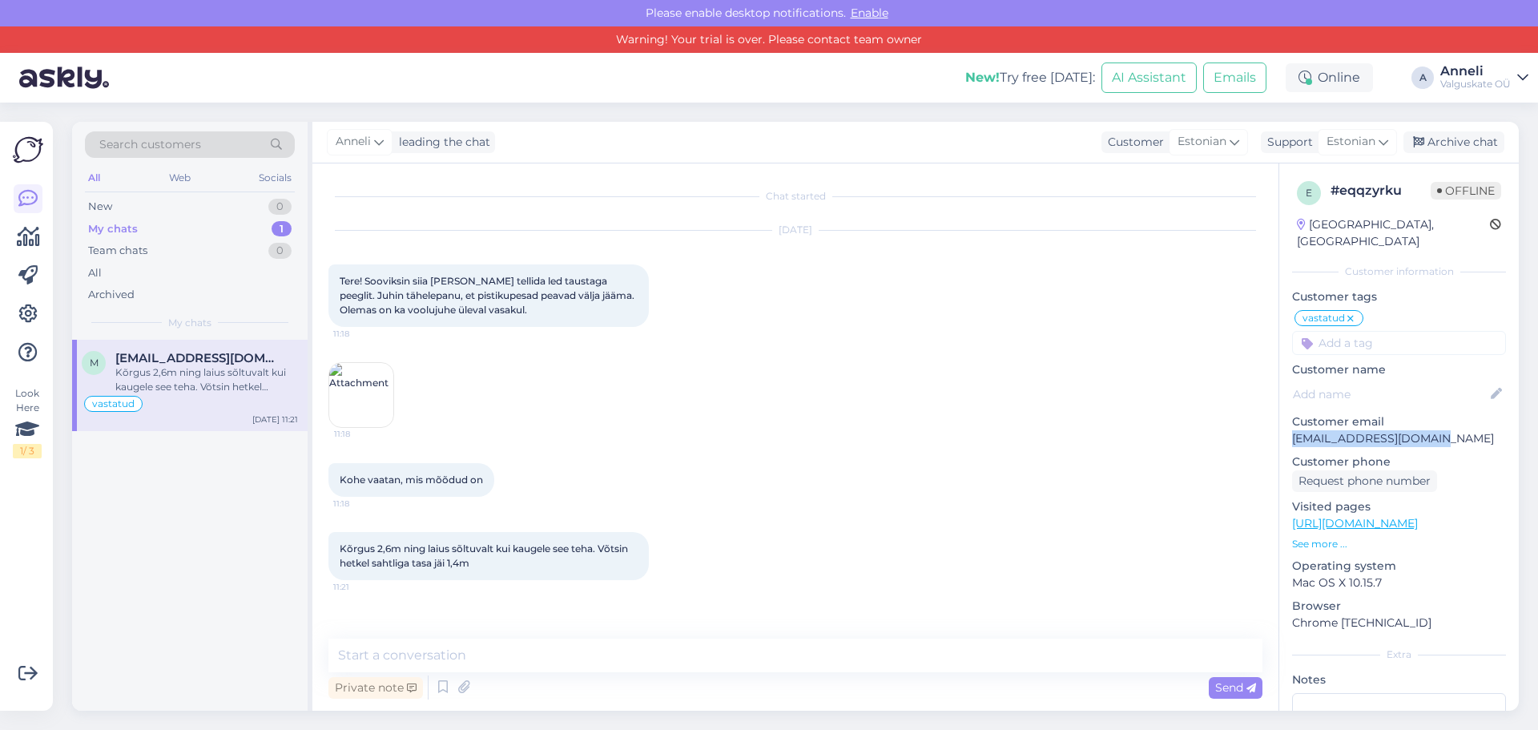
drag, startPoint x: 1290, startPoint y: 421, endPoint x: 1452, endPoint y: 421, distance: 161.8
click at [1444, 421] on div "e # eqqzyrku Offline [GEOGRAPHIC_DATA], [GEOGRAPHIC_DATA] Customer information …" at bounding box center [1399, 512] width 240 height 698
copy p "[EMAIL_ADDRESS][DOMAIN_NAME]"
